Goal: Navigation & Orientation: Find specific page/section

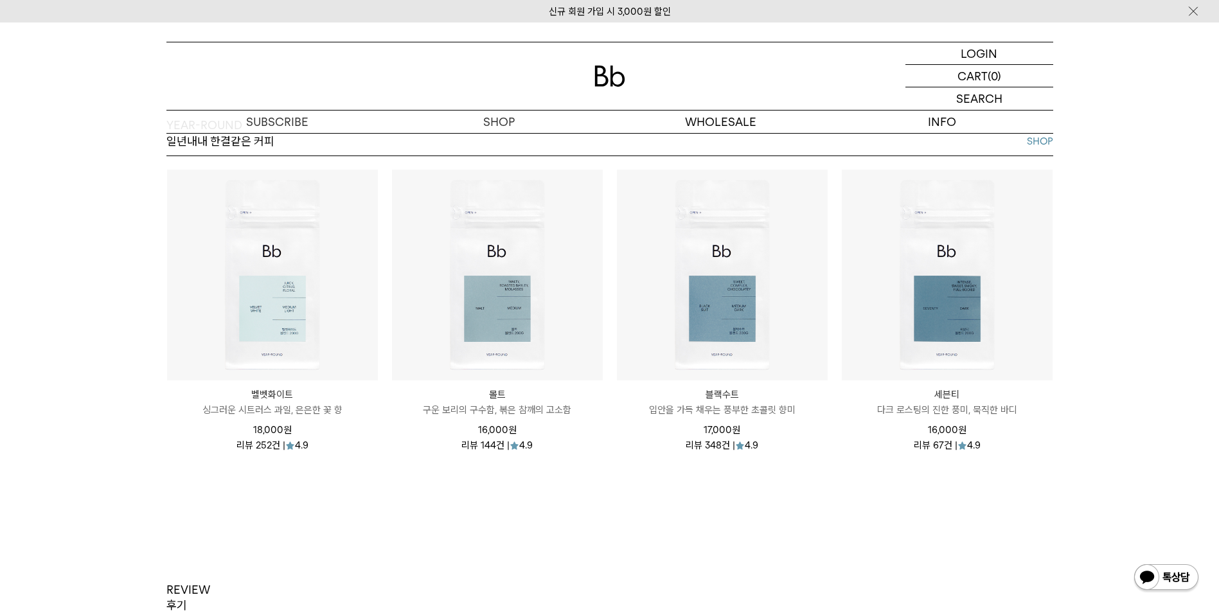
scroll to position [2007, 0]
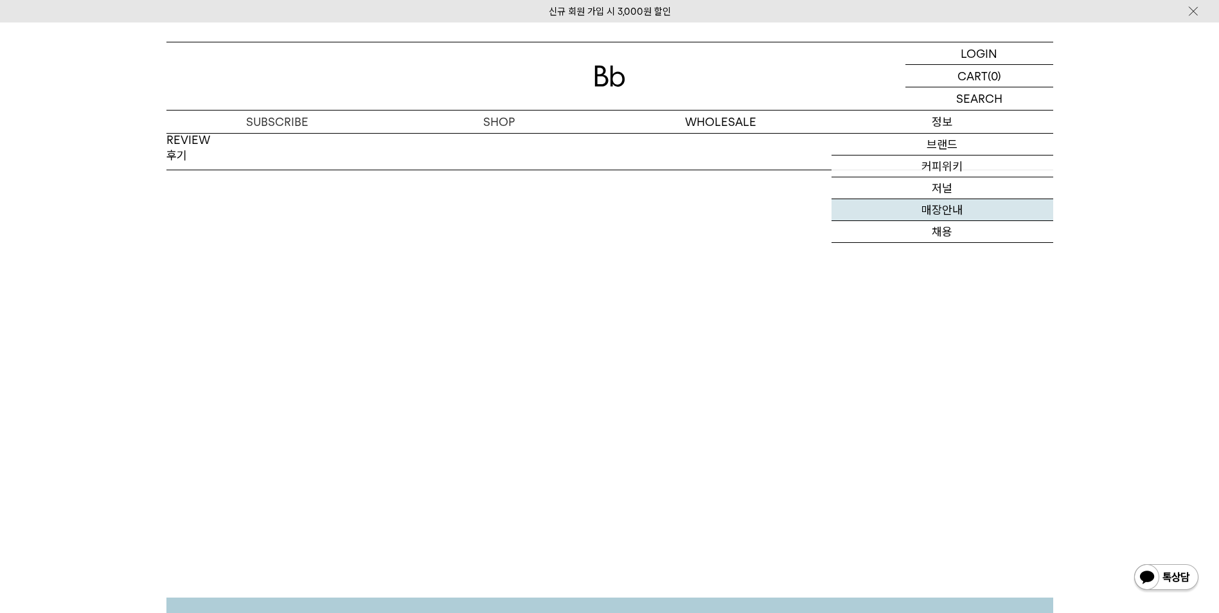
click at [953, 209] on link "매장안내" at bounding box center [942, 210] width 222 height 22
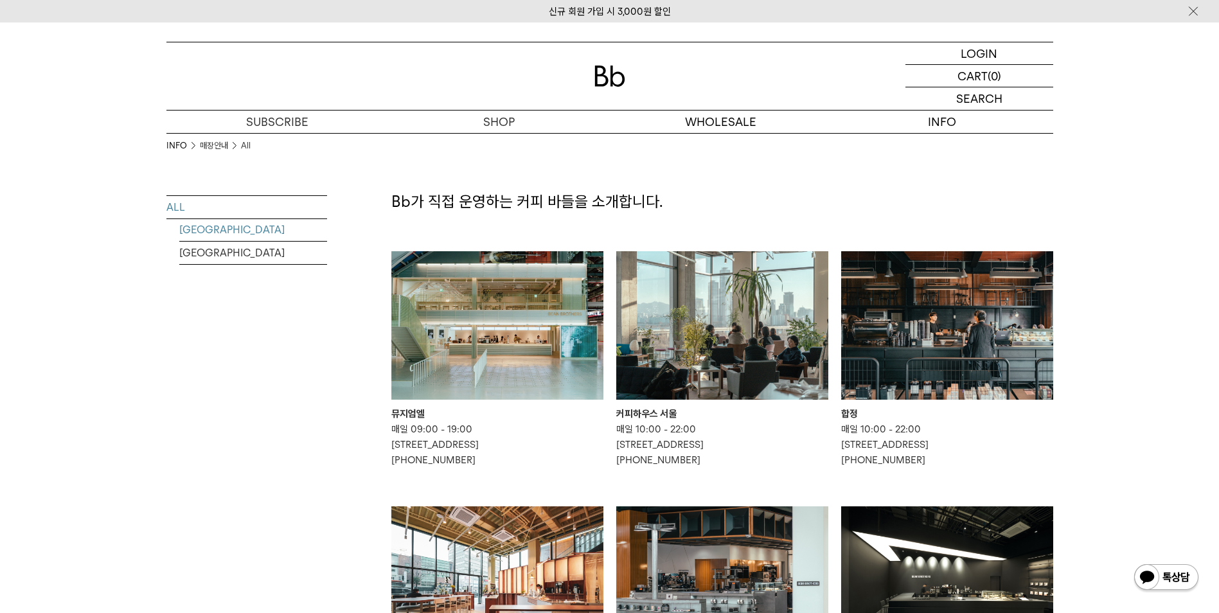
click at [222, 230] on link "SOUTH KOREA" at bounding box center [253, 229] width 148 height 22
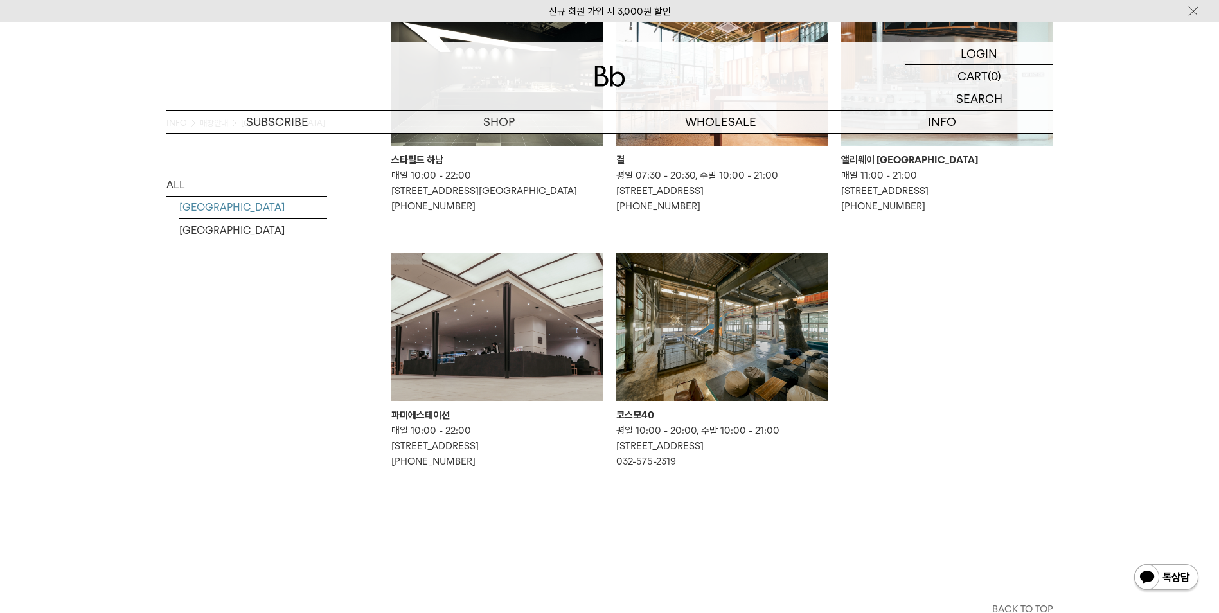
scroll to position [514, 0]
